Goal: Find contact information: Find contact information

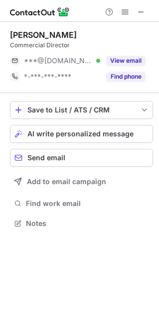
scroll to position [5, 5]
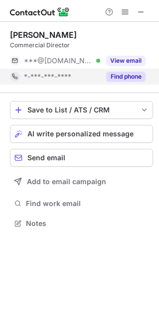
click at [129, 80] on button "Find phone" at bounding box center [125, 77] width 39 height 10
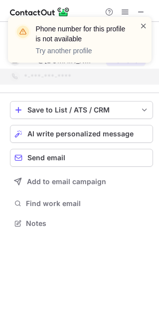
click at [140, 26] on span at bounding box center [143, 26] width 8 height 10
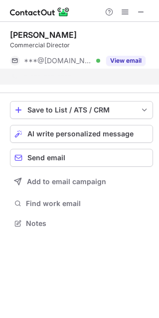
click at [132, 60] on div "Phone number for this profile is not available Try another profile" at bounding box center [79, 40] width 143 height 46
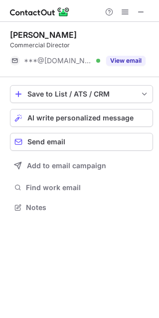
scroll to position [200, 159]
click at [127, 62] on button "View email" at bounding box center [125, 61] width 39 height 10
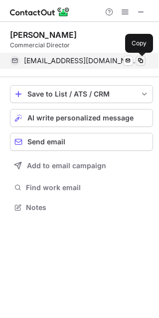
click at [139, 60] on span at bounding box center [140, 61] width 8 height 8
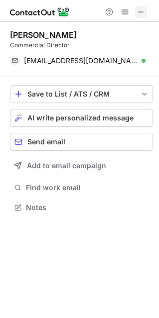
click at [138, 11] on span at bounding box center [141, 12] width 8 height 8
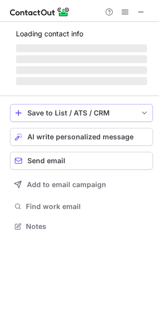
scroll to position [5, 5]
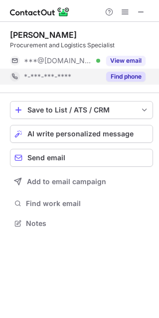
click at [113, 79] on button "Find phone" at bounding box center [125, 77] width 39 height 10
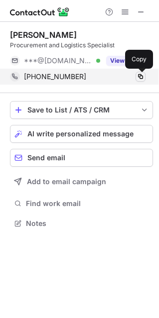
click at [144, 76] on button at bounding box center [140, 77] width 10 height 10
